Goal: Task Accomplishment & Management: Complete application form

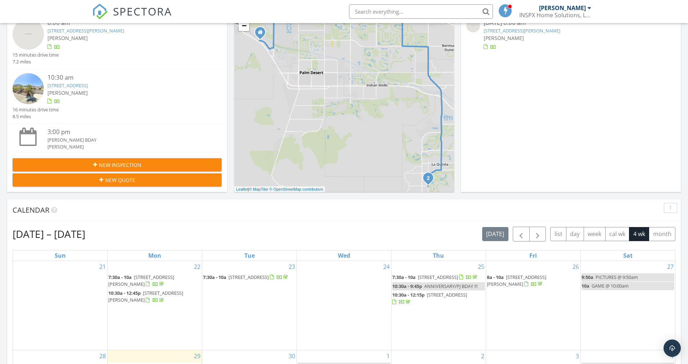
scroll to position [54, 0]
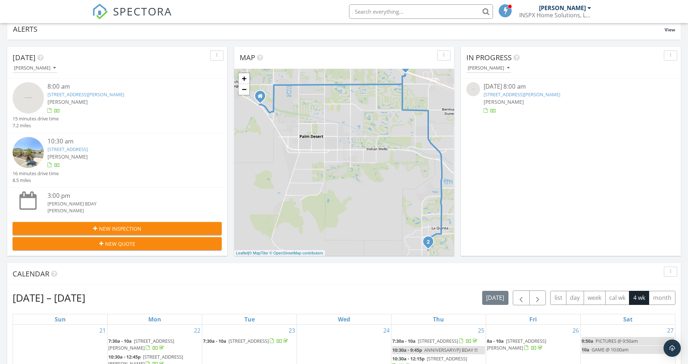
click at [132, 227] on span "New Inspection" at bounding box center [120, 229] width 42 height 8
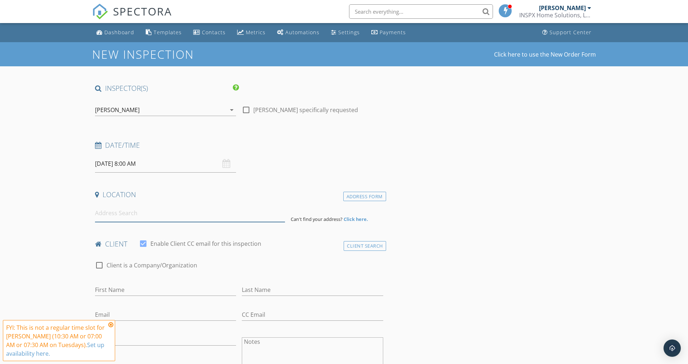
click at [147, 219] on input at bounding box center [190, 213] width 190 height 18
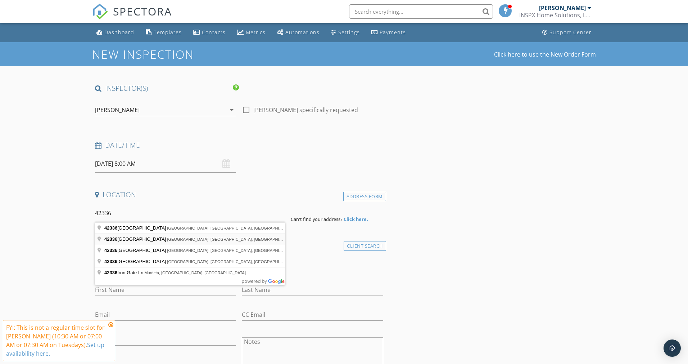
type input "[STREET_ADDRESS]"
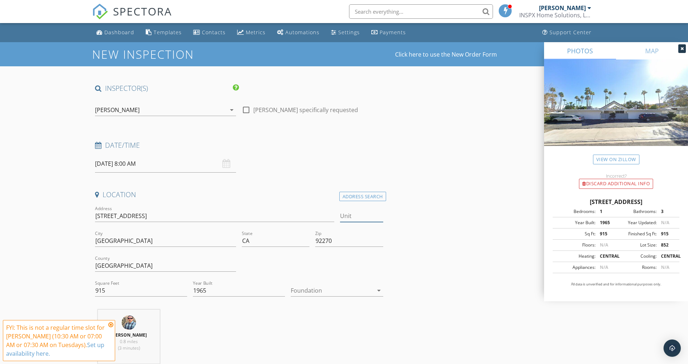
click at [379, 216] on input "Unit" at bounding box center [361, 216] width 43 height 12
type input "12"
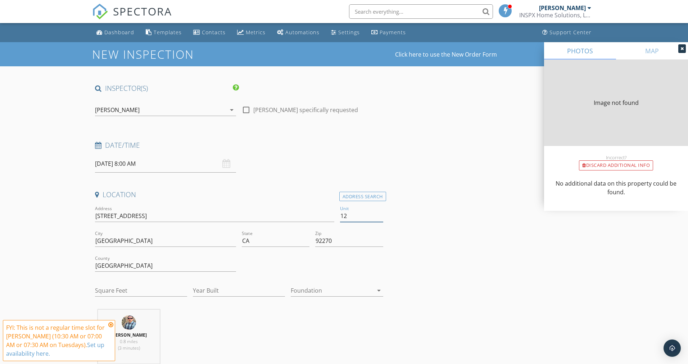
type input "915"
type input "1965"
type input "12"
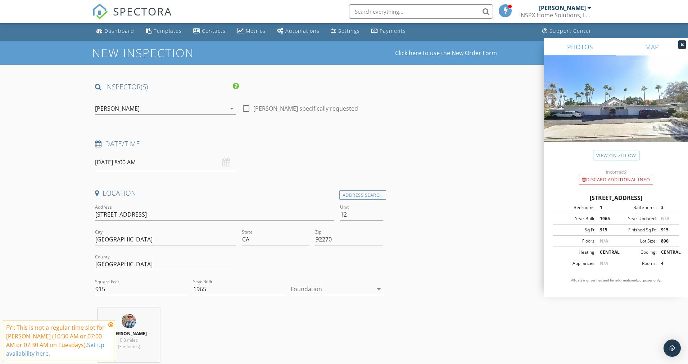
scroll to position [13, 0]
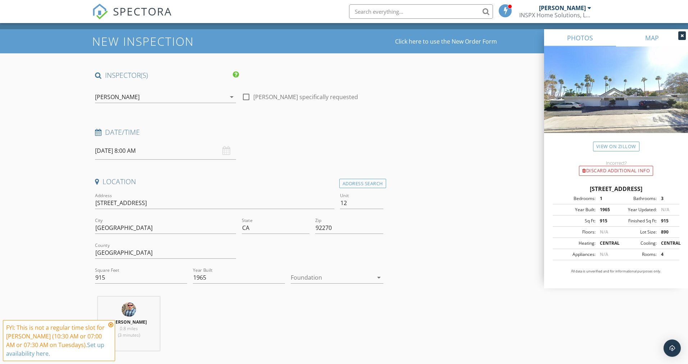
click at [649, 37] on link "MAP" at bounding box center [652, 37] width 72 height 17
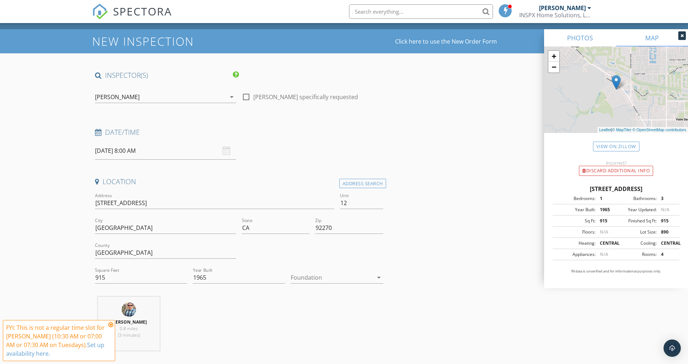
drag, startPoint x: 589, startPoint y: 41, endPoint x: 594, endPoint y: 41, distance: 4.7
click at [589, 41] on link "PHOTOS" at bounding box center [580, 37] width 72 height 17
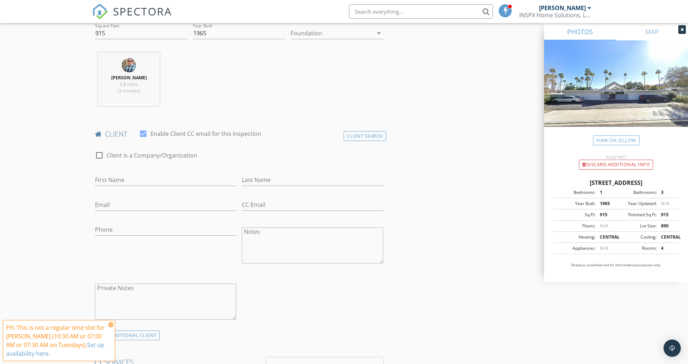
scroll to position [502, 0]
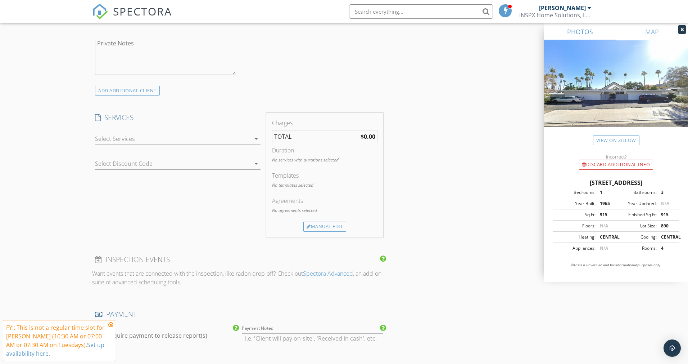
click at [186, 140] on div at bounding box center [173, 139] width 156 height 12
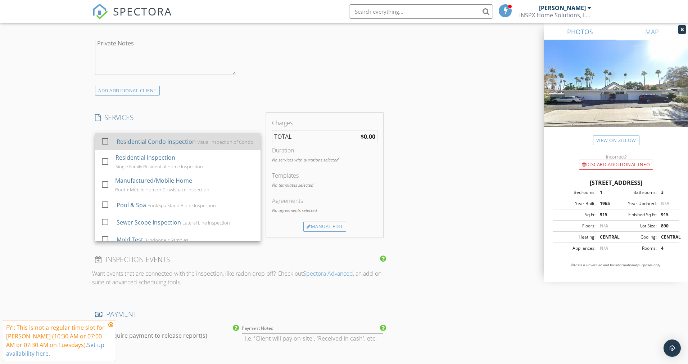
click at [183, 141] on div "Residential Condo Inspection" at bounding box center [156, 141] width 79 height 9
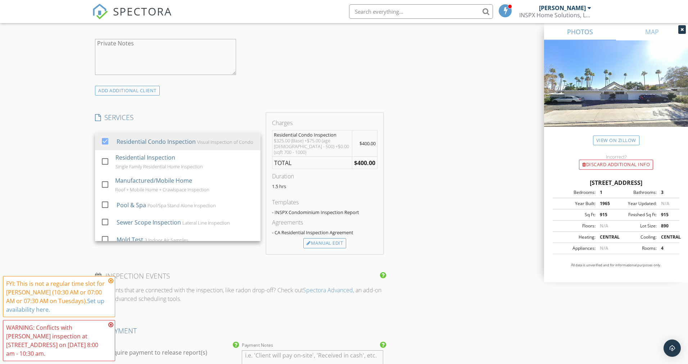
click at [494, 98] on div "INSPECTOR(S) check_box [PERSON_NAME] PRIMARY [PERSON_NAME] arrow_drop_down chec…" at bounding box center [344, 221] width 504 height 1278
